Goal: Information Seeking & Learning: Understand process/instructions

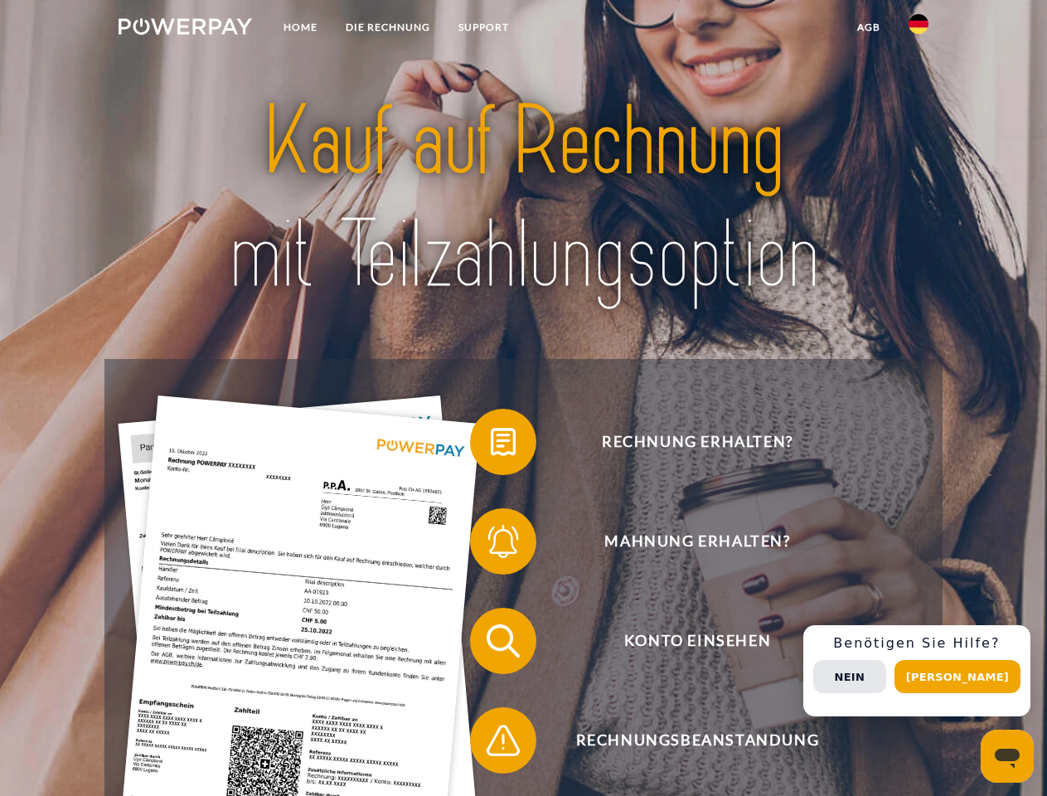
click at [185, 29] on img at bounding box center [185, 26] width 133 height 17
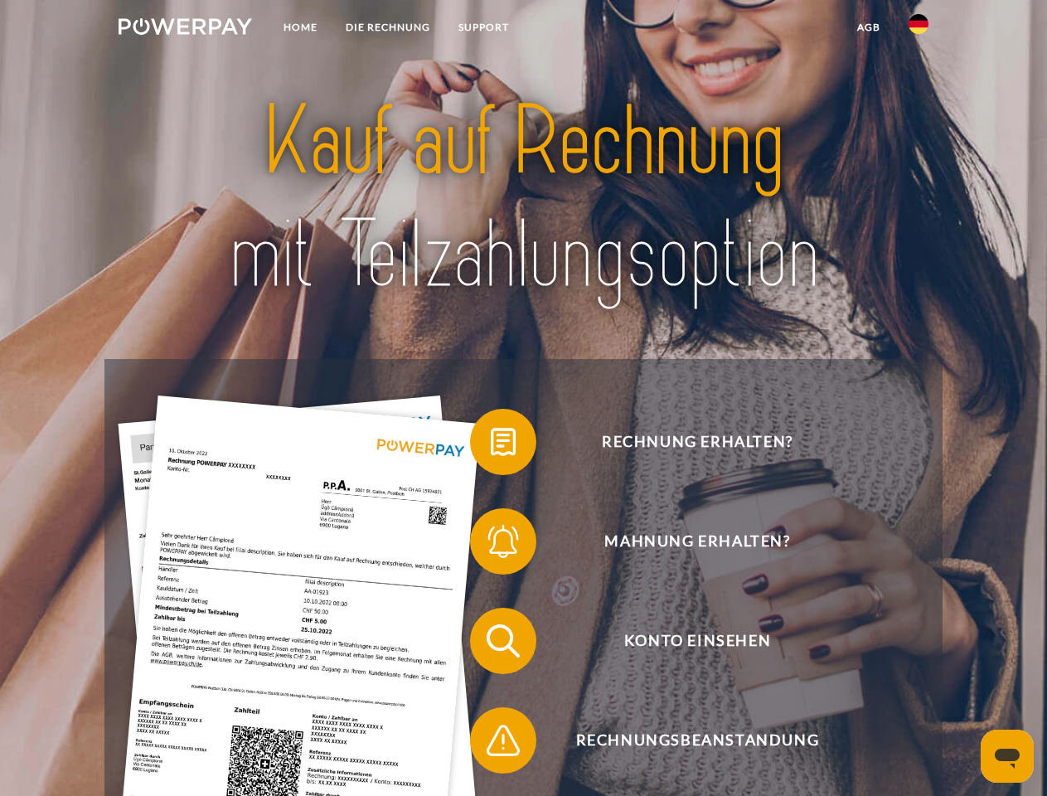
click at [919, 29] on img at bounding box center [919, 24] width 20 height 20
click at [868, 27] on link "agb" at bounding box center [868, 27] width 51 height 30
click at [491, 445] on span at bounding box center [478, 441] width 83 height 83
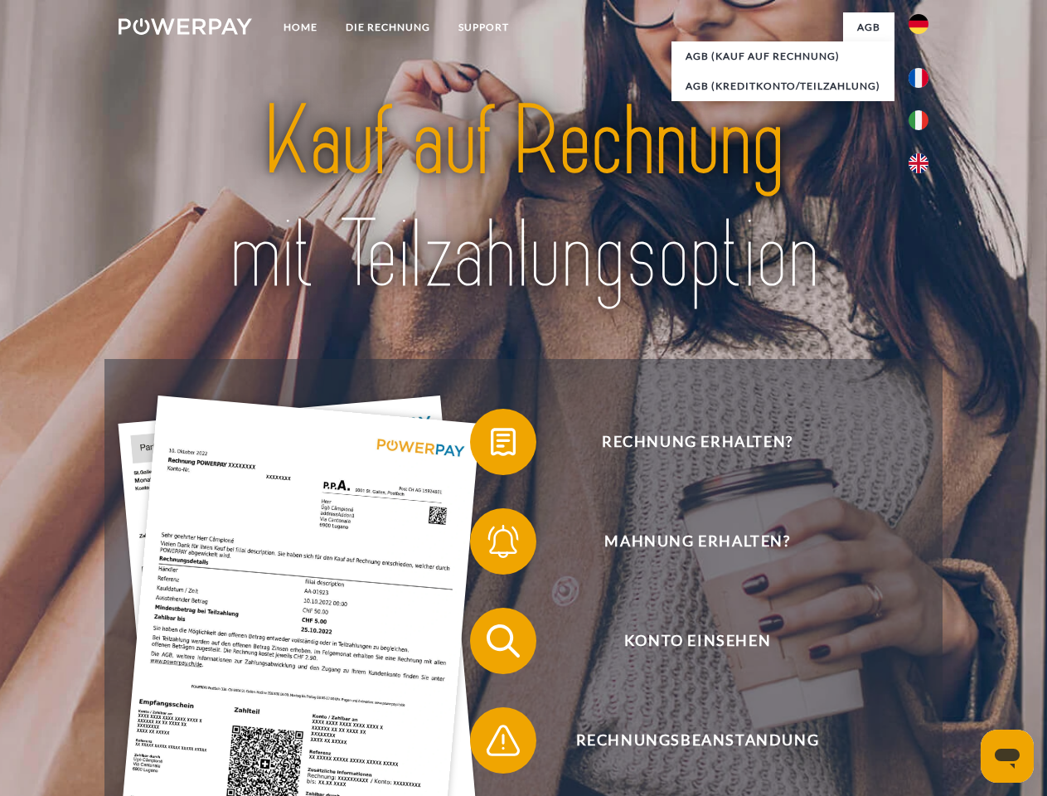
click at [491, 545] on span at bounding box center [478, 541] width 83 height 83
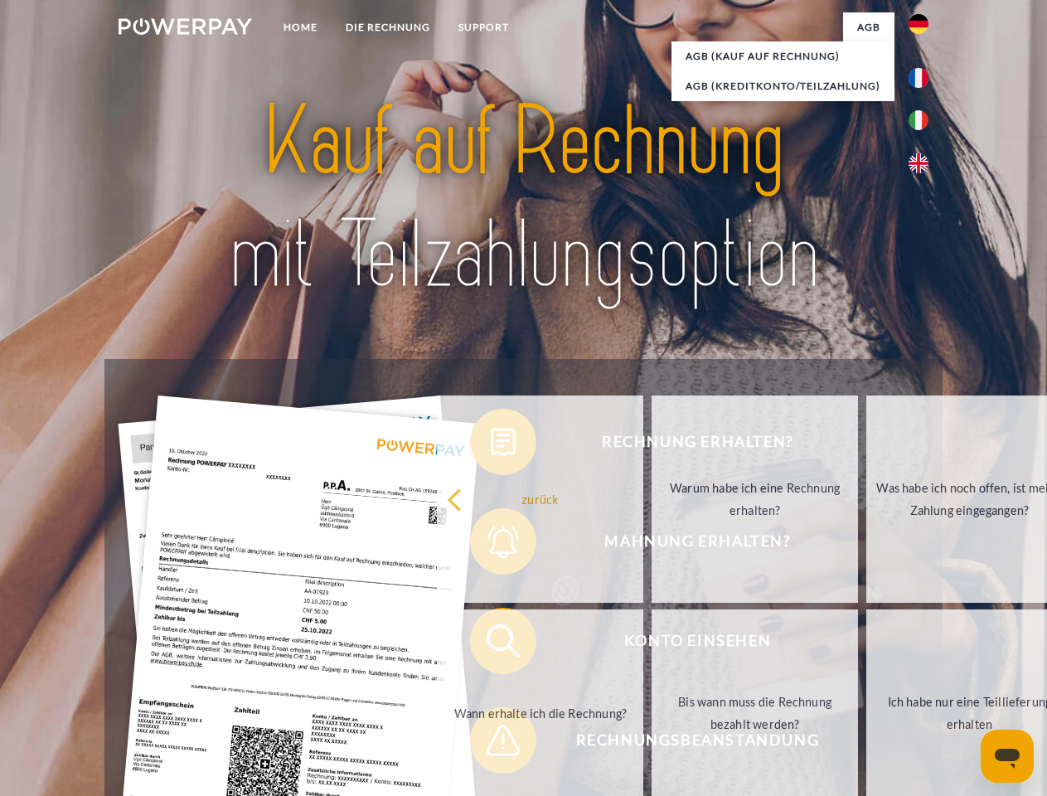
click at [652, 644] on link "Bis wann muss die Rechnung bezahlt werden?" at bounding box center [755, 712] width 206 height 207
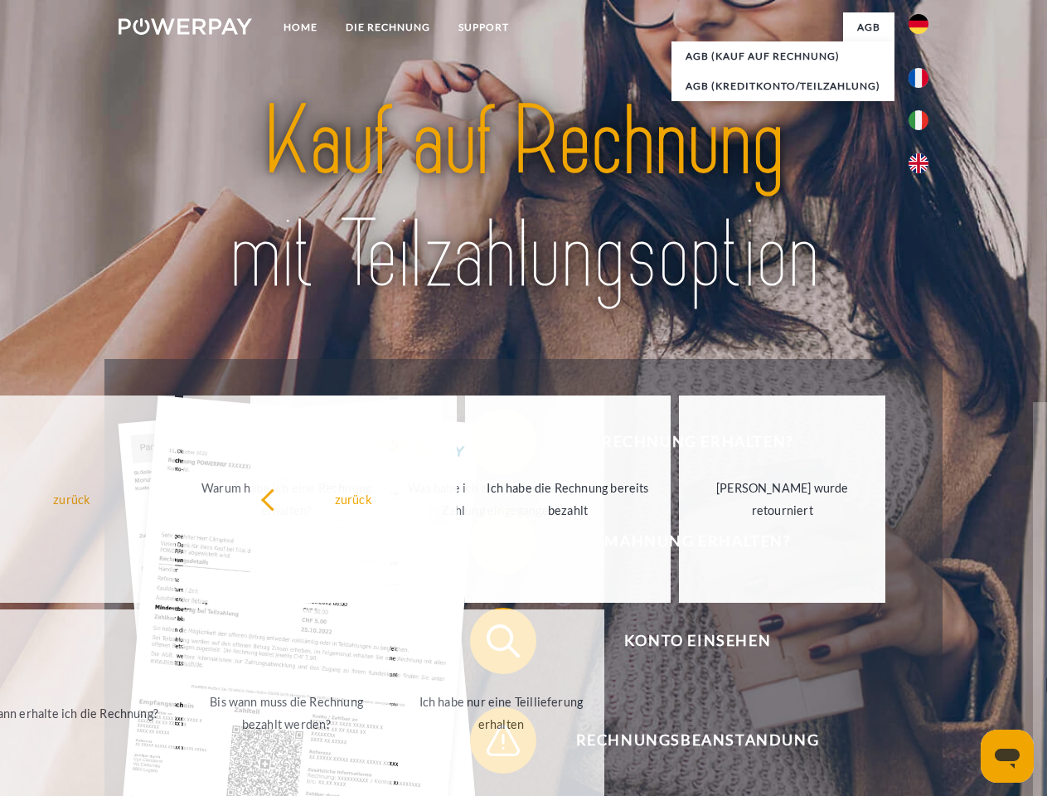
click at [491, 744] on span at bounding box center [478, 740] width 83 height 83
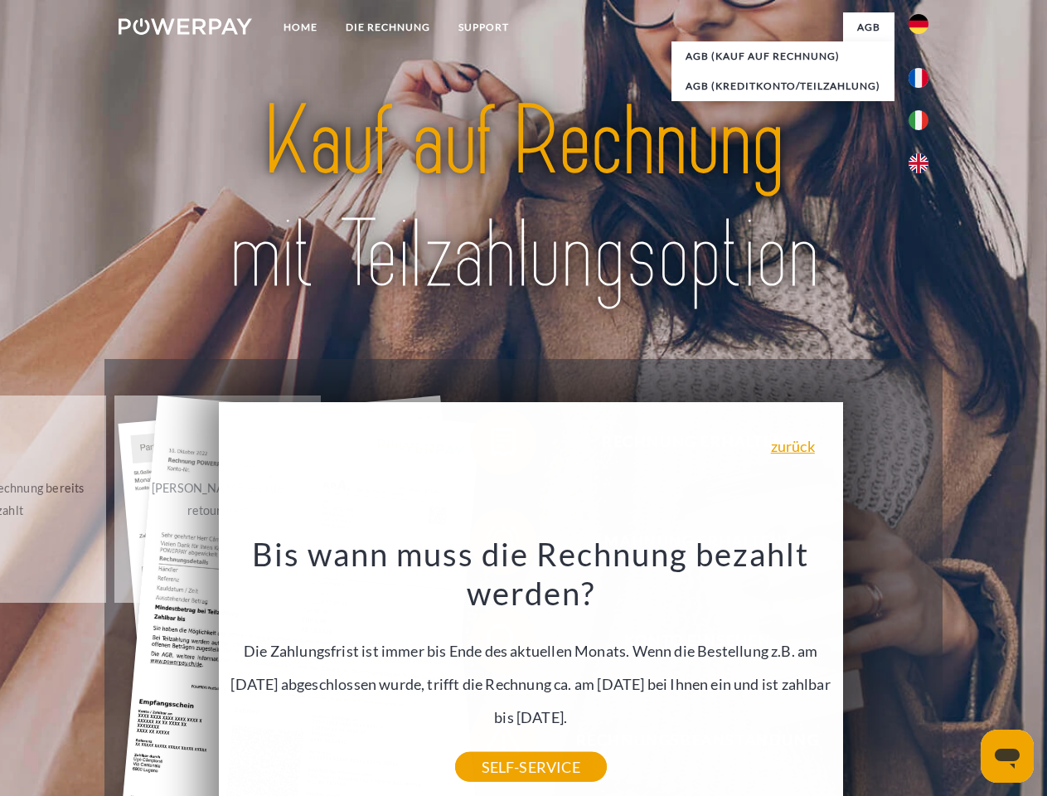
click at [923, 671] on div "Rechnung erhalten? Mahnung erhalten? Konto einsehen" at bounding box center [522, 690] width 837 height 663
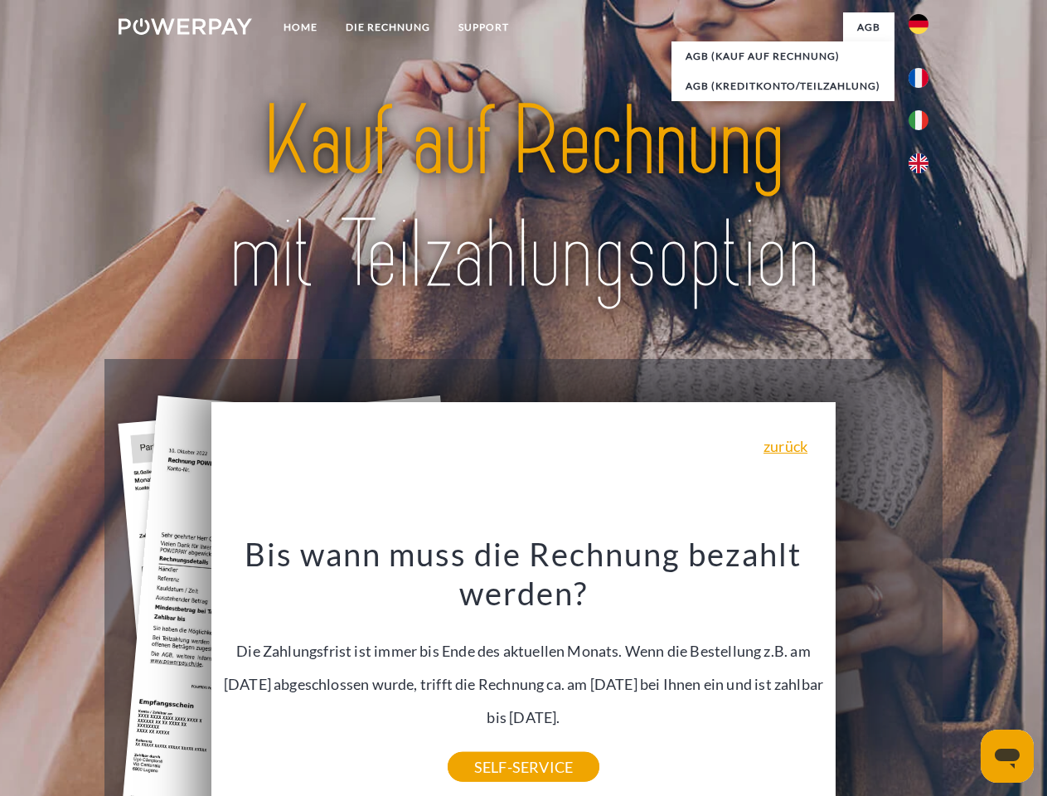
click at [882, 674] on span "Konto einsehen" at bounding box center [697, 641] width 406 height 66
click at [964, 677] on header "Home DIE RECHNUNG SUPPORT" at bounding box center [523, 572] width 1047 height 1145
